Goal: Information Seeking & Learning: Learn about a topic

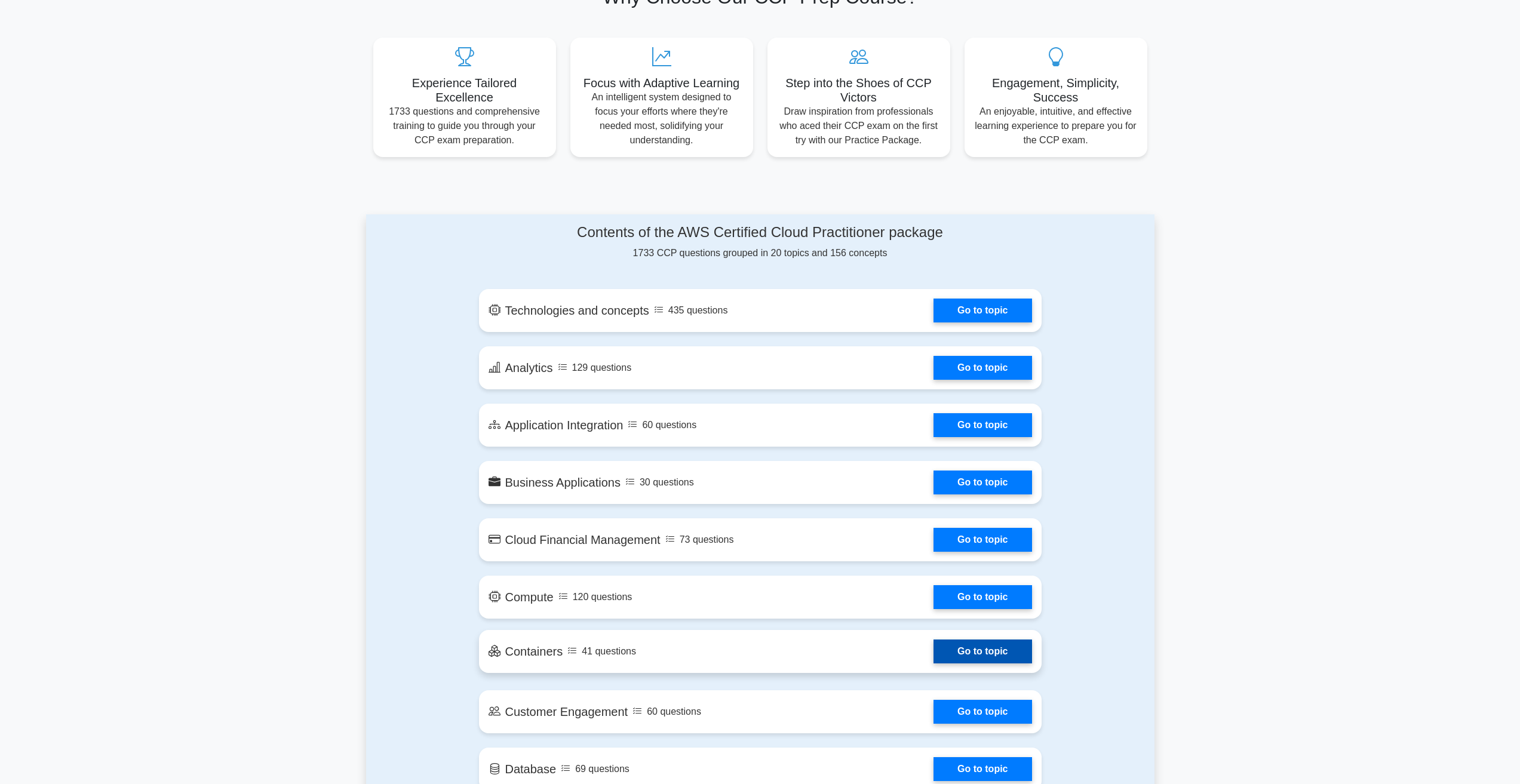
scroll to position [418, 0]
click at [991, 308] on link "Go to topic" at bounding box center [982, 308] width 98 height 24
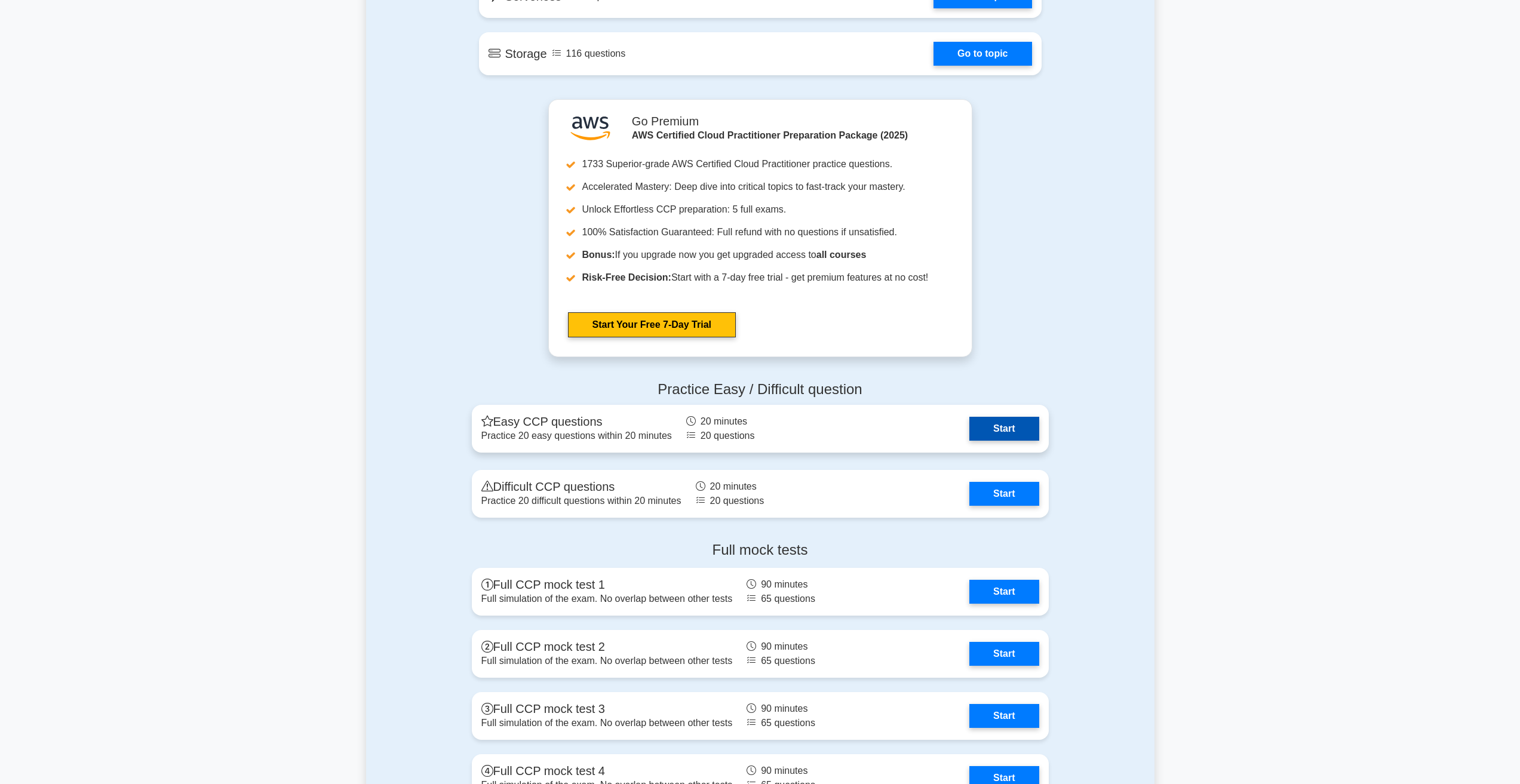
scroll to position [1791, 0]
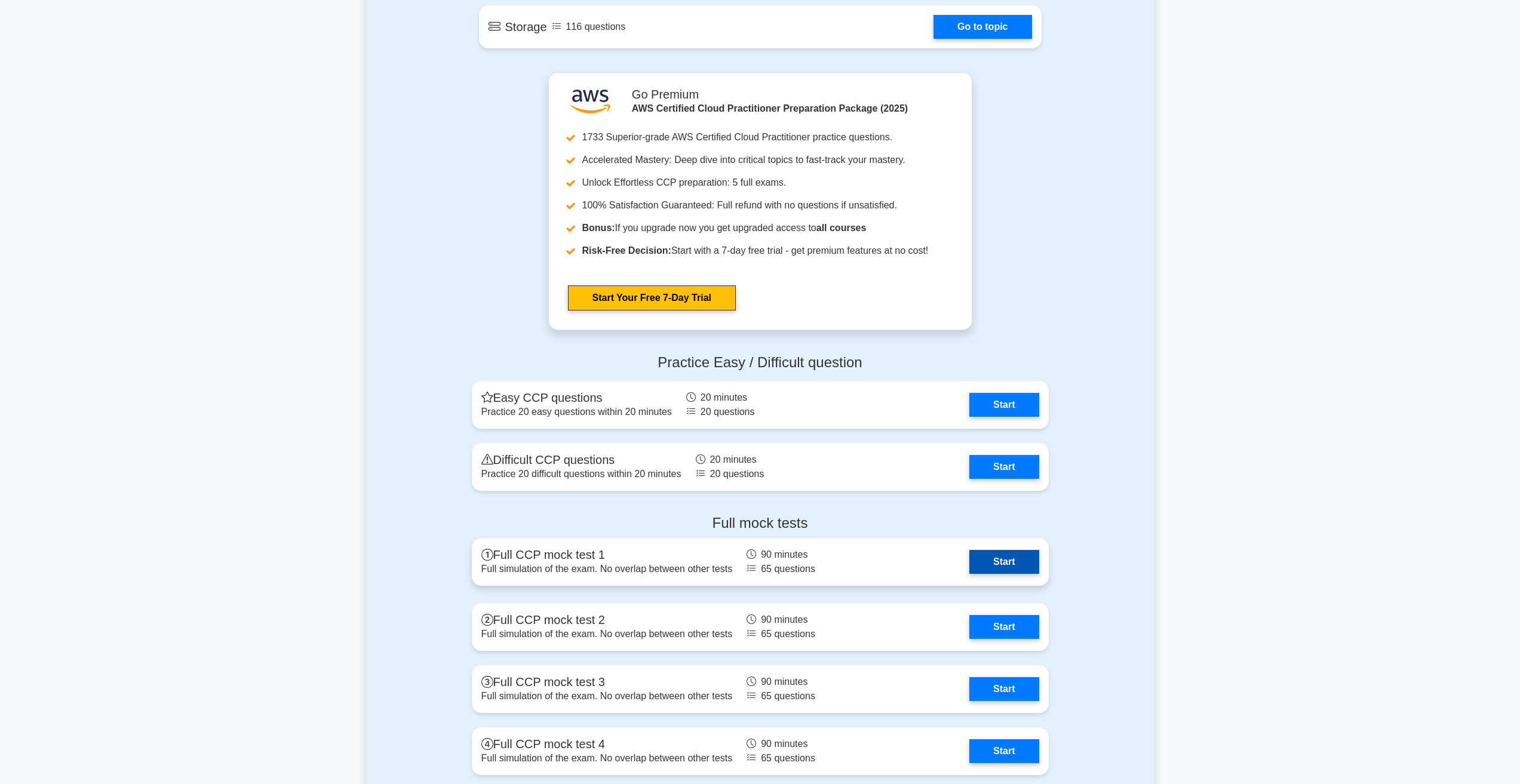
drag, startPoint x: 985, startPoint y: 516, endPoint x: 905, endPoint y: 570, distance: 96.5
drag, startPoint x: 905, startPoint y: 570, endPoint x: 833, endPoint y: 508, distance: 95.0
click at [833, 508] on div "Full mock tests Full CCP mock test 1 Full simulation of the exam. No overlap be…" at bounding box center [760, 679] width 591 height 347
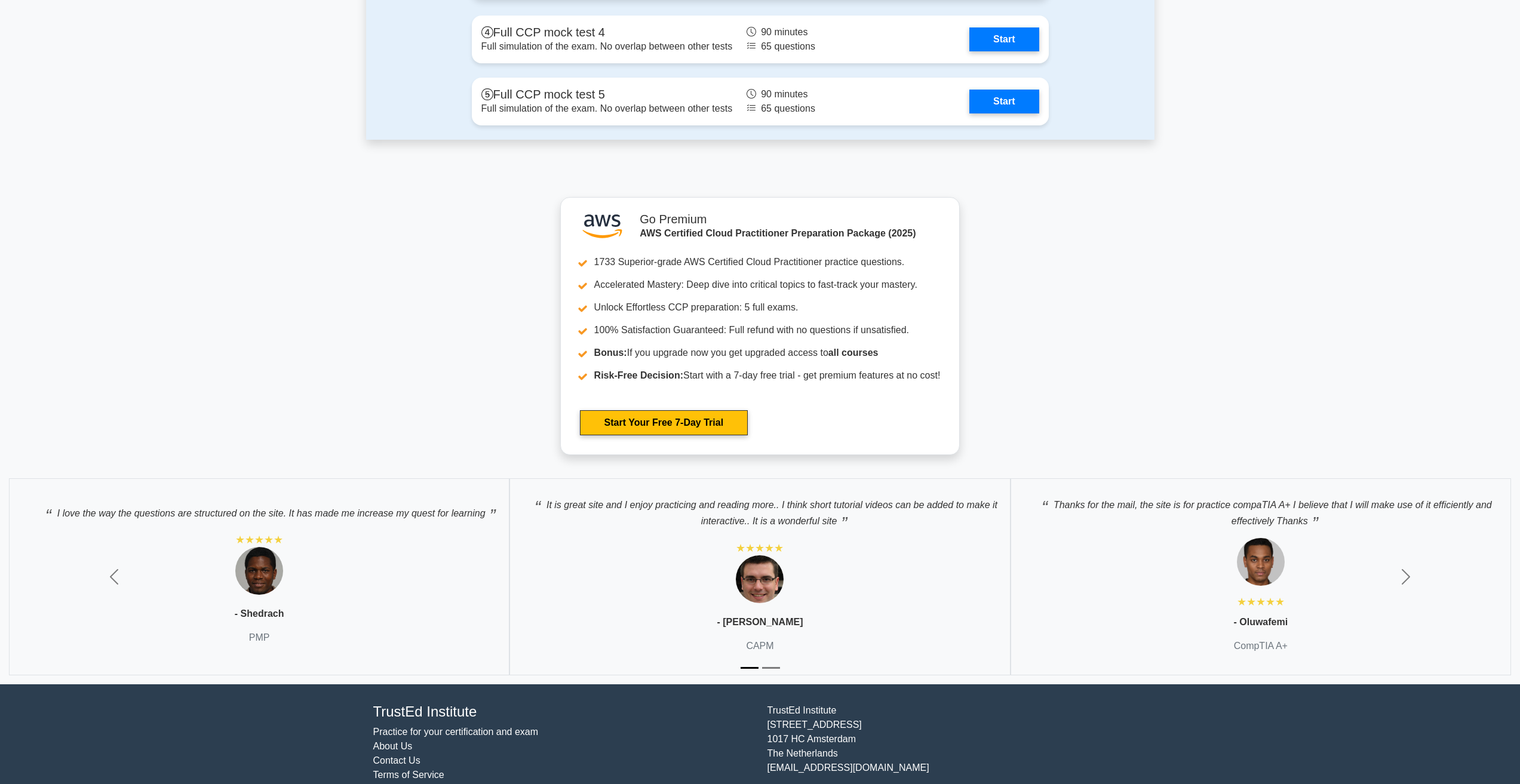
scroll to position [2508, 0]
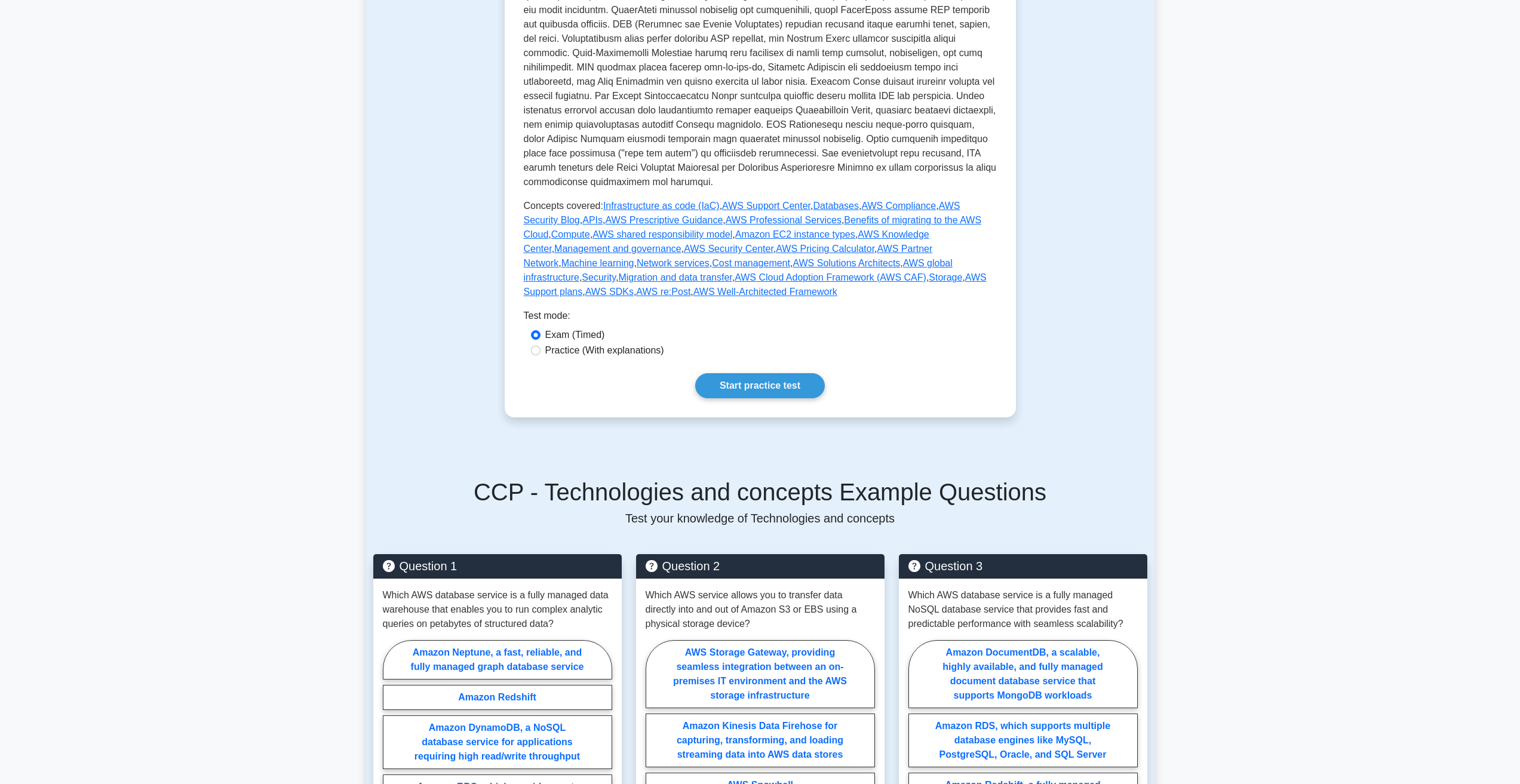
scroll to position [418, 0]
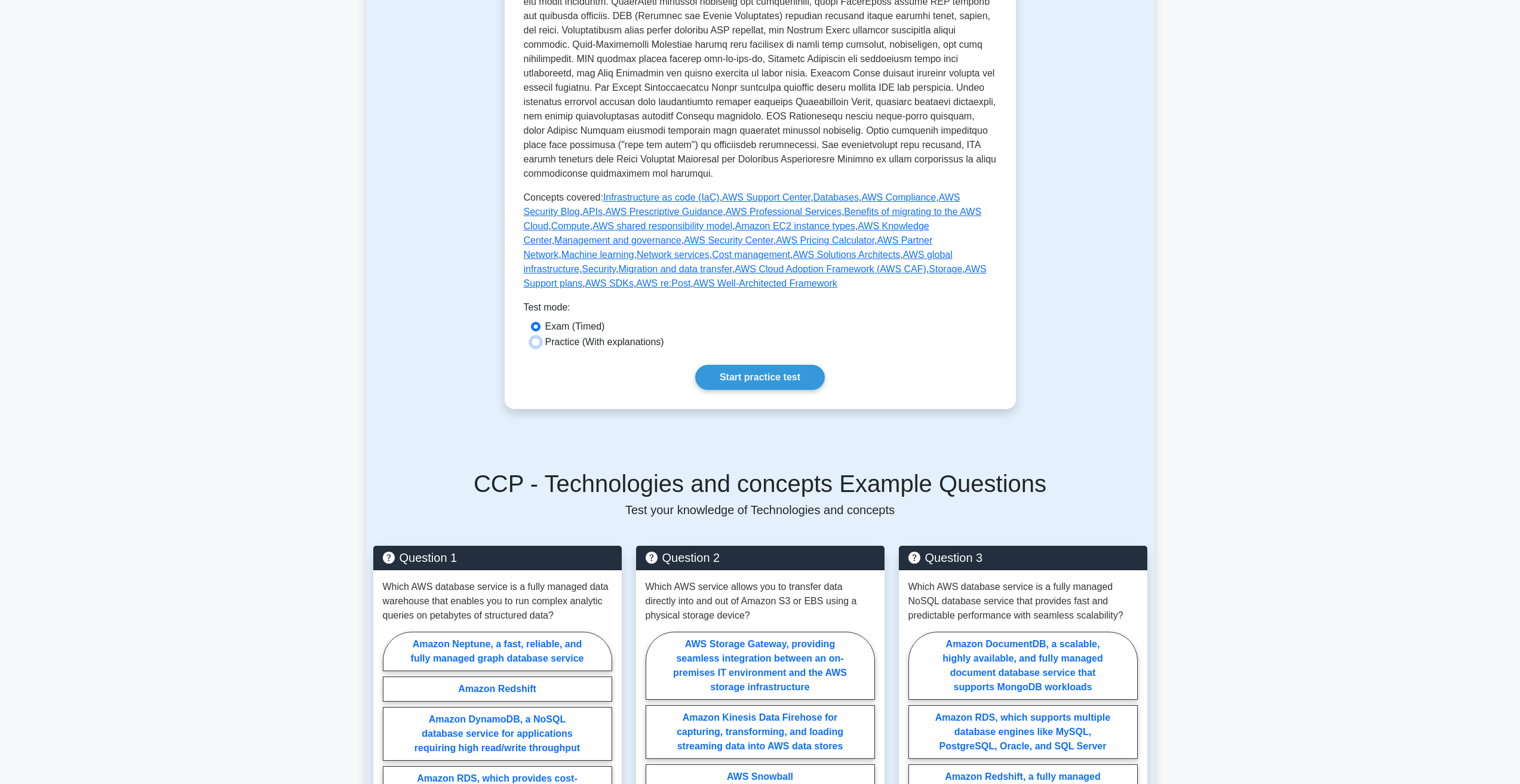
click at [538, 337] on input "Practice (With explanations)" at bounding box center [536, 342] width 10 height 10
radio input "true"
click at [765, 365] on link "Start practice test" at bounding box center [760, 378] width 130 height 25
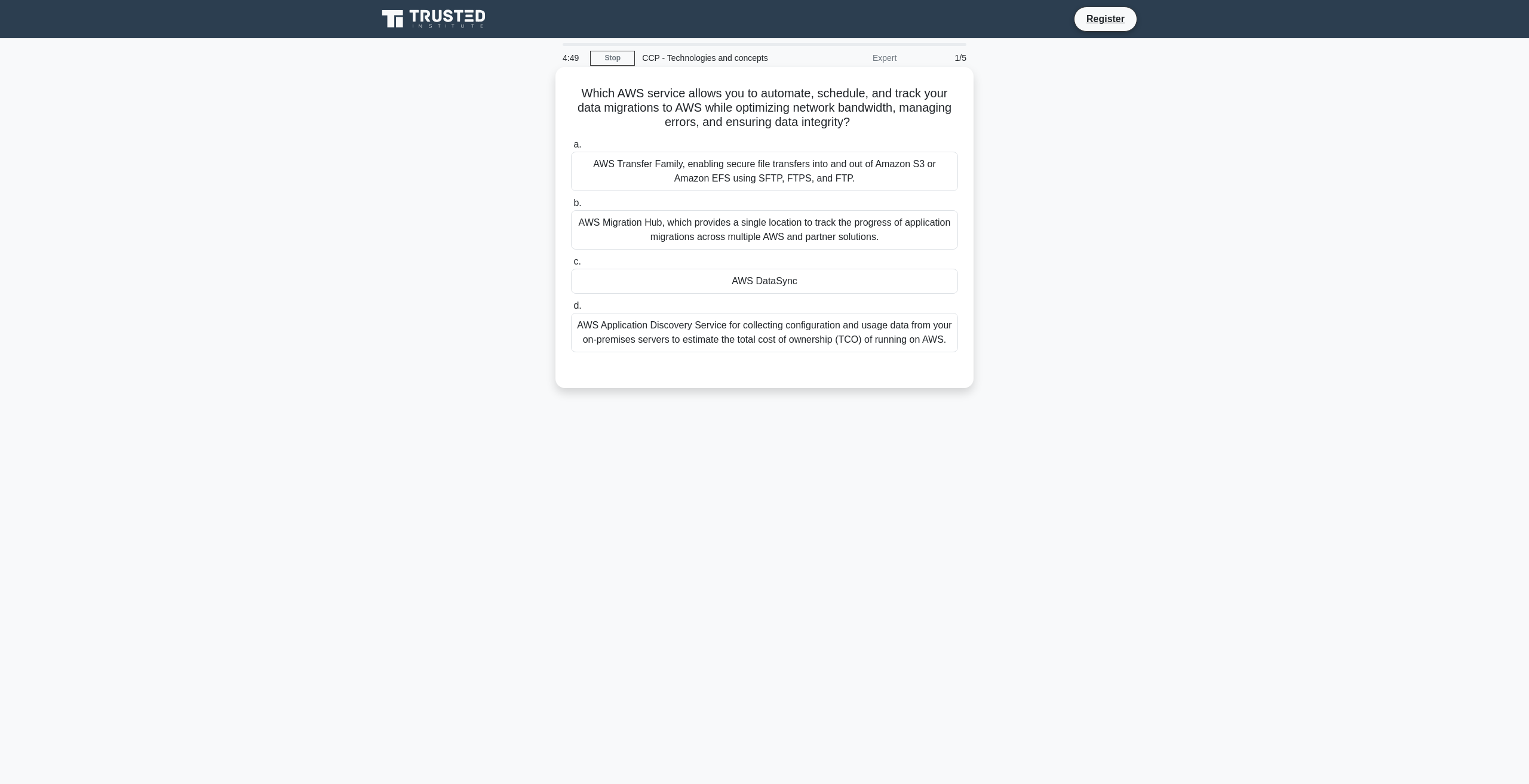
click at [717, 182] on div "AWS Transfer Family, enabling secure file transfers into and out of Amazon S3 o…" at bounding box center [765, 171] width 387 height 39
click at [571, 148] on input "a. AWS Transfer Family, enabling secure file transfers into and out of Amazon S…" at bounding box center [571, 145] width 0 height 7
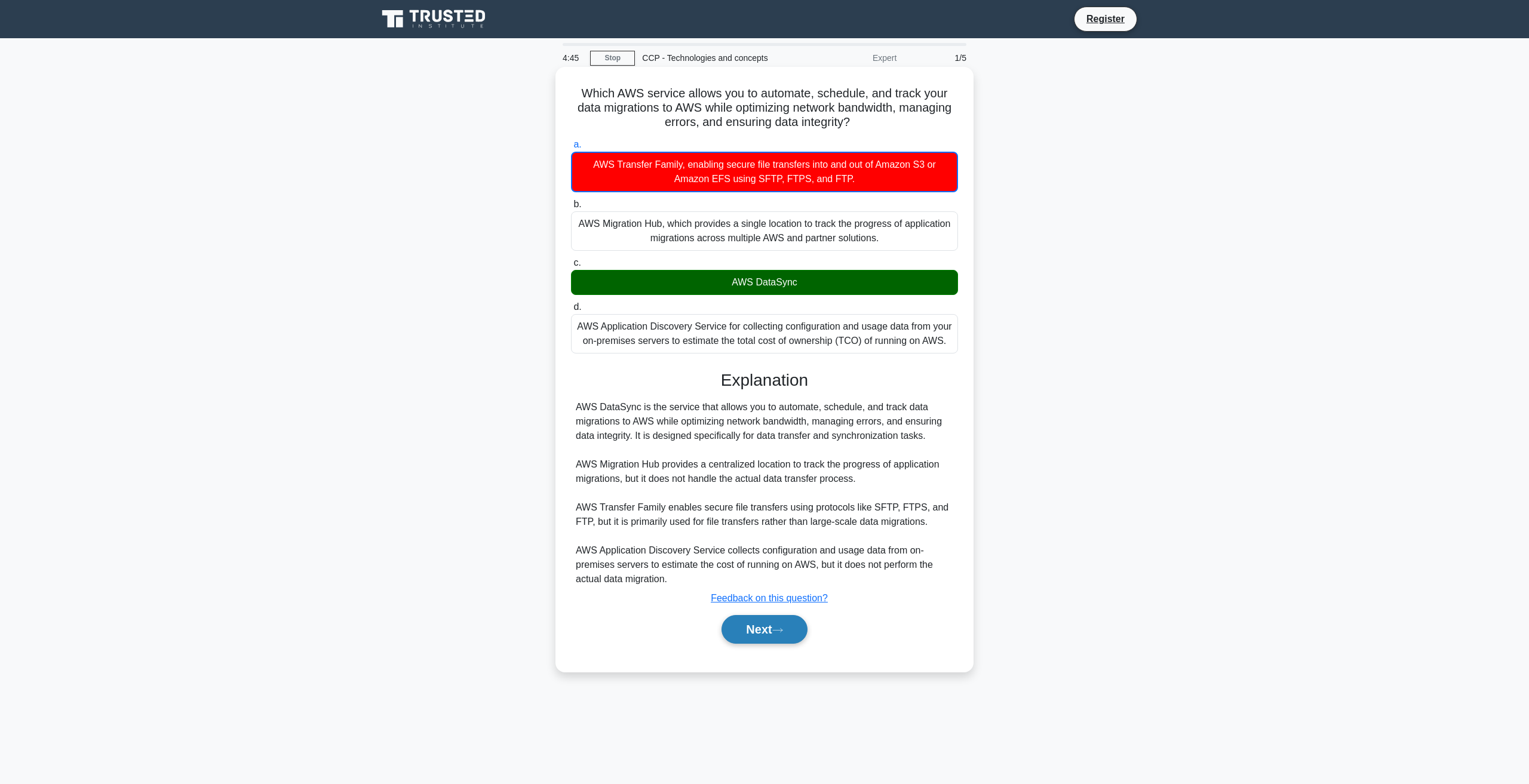
click at [780, 633] on icon at bounding box center [777, 630] width 10 height 7
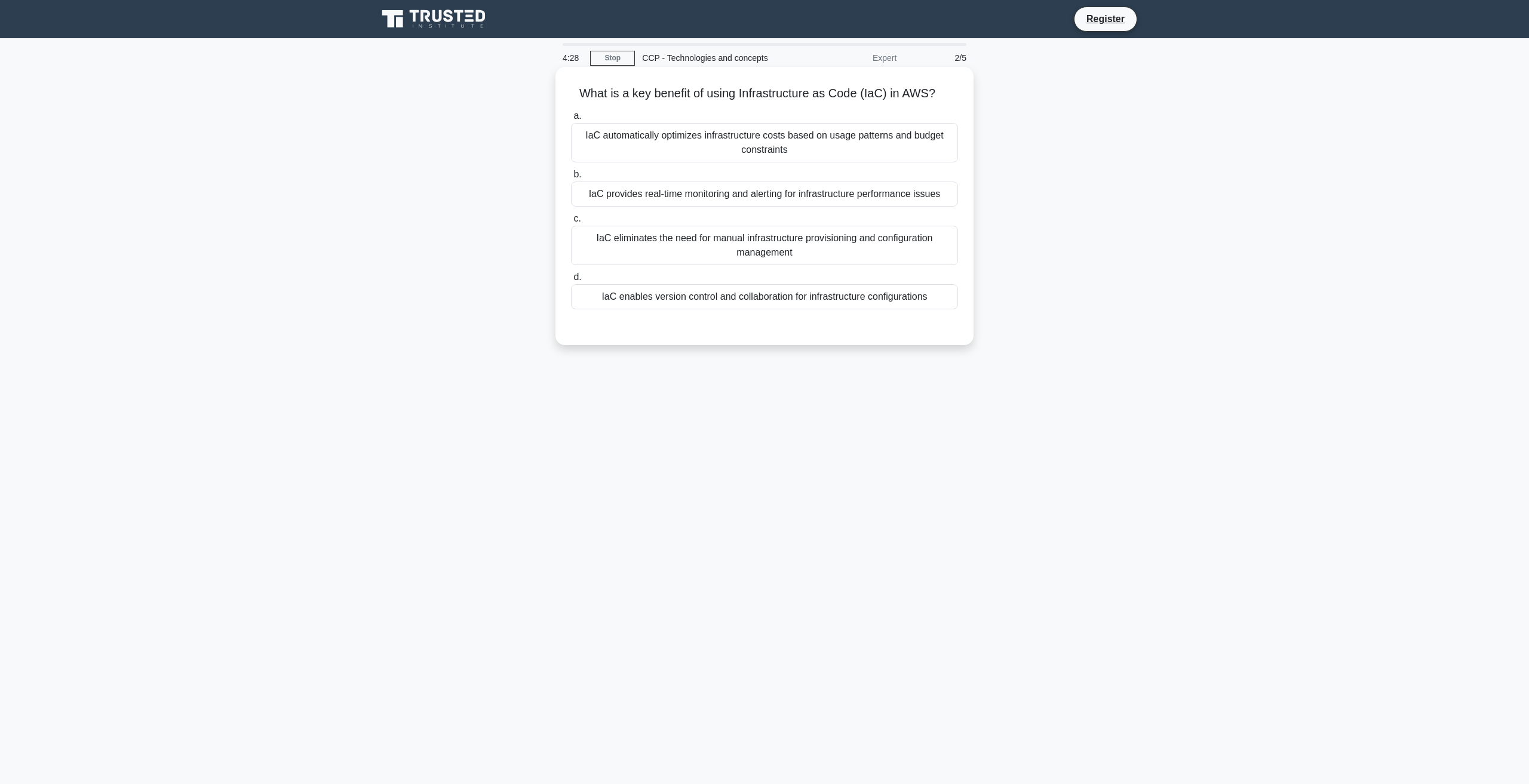
click at [691, 210] on div "a. IaC automatically optimizes infrastructure costs based on usage patterns and…" at bounding box center [764, 208] width 401 height 205
click at [706, 197] on div "IaC provides real-time monitoring and alerting for infrastructure performance i…" at bounding box center [765, 194] width 387 height 25
click at [571, 179] on input "b. IaC provides real-time monitoring and alerting for infrastructure performanc…" at bounding box center [571, 174] width 0 height 7
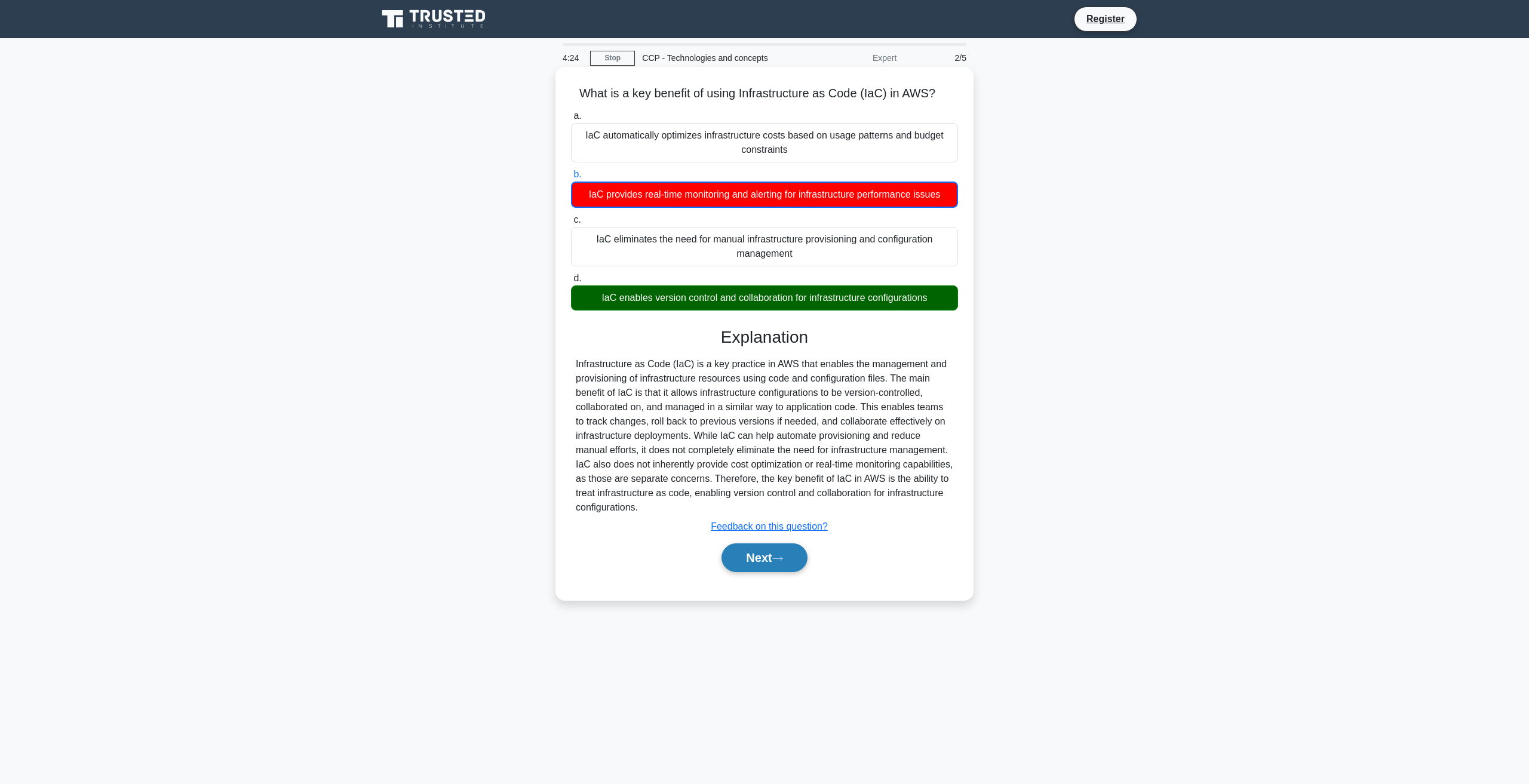
click at [770, 562] on button "Next" at bounding box center [764, 558] width 85 height 29
